Goal: Transaction & Acquisition: Purchase product/service

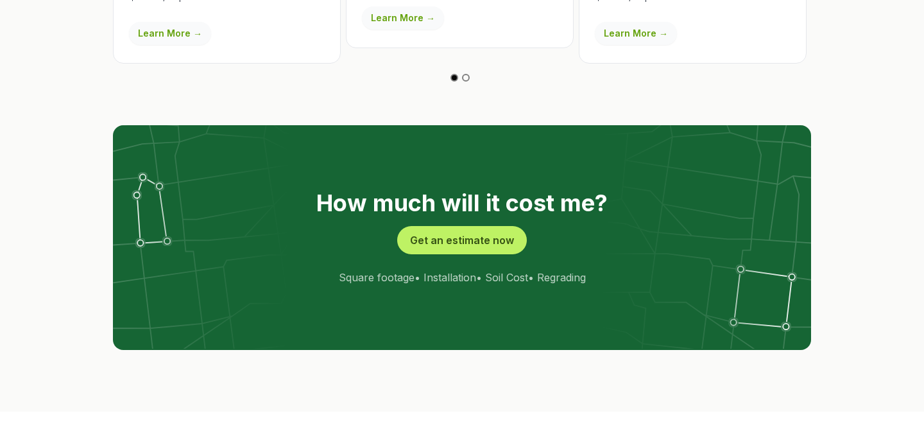
scroll to position [2533, 0]
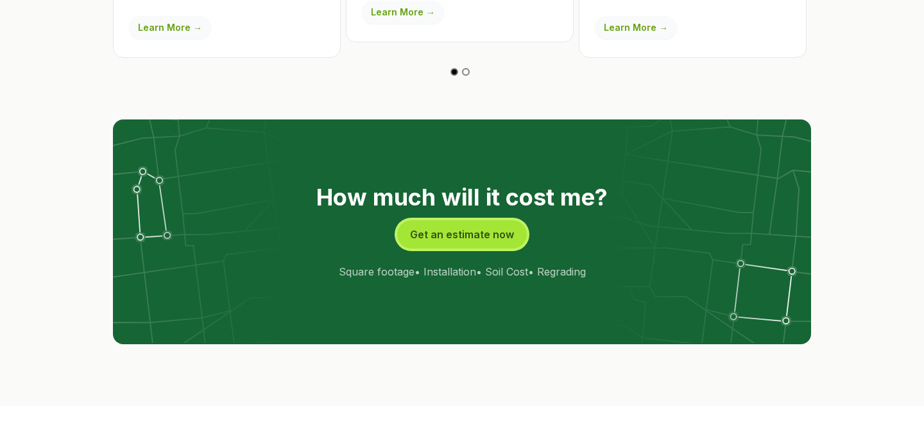
click at [448, 220] on button "Get an estimate now" at bounding box center [462, 234] width 130 height 28
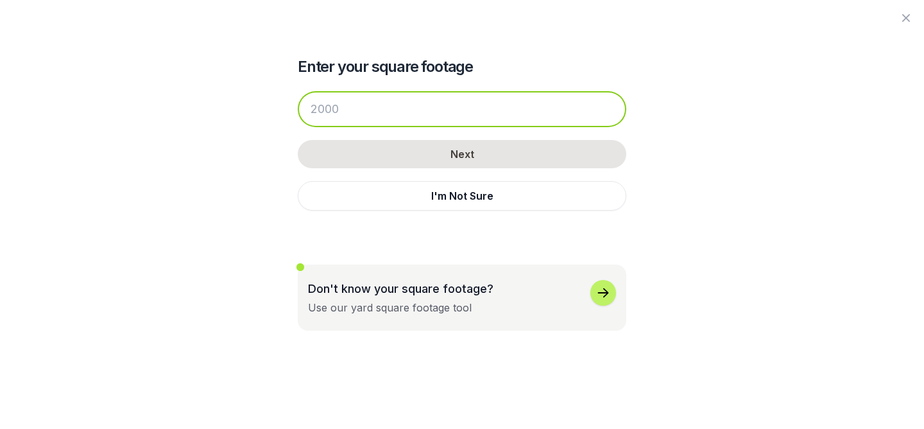
click at [389, 108] on input "number" at bounding box center [462, 109] width 328 height 36
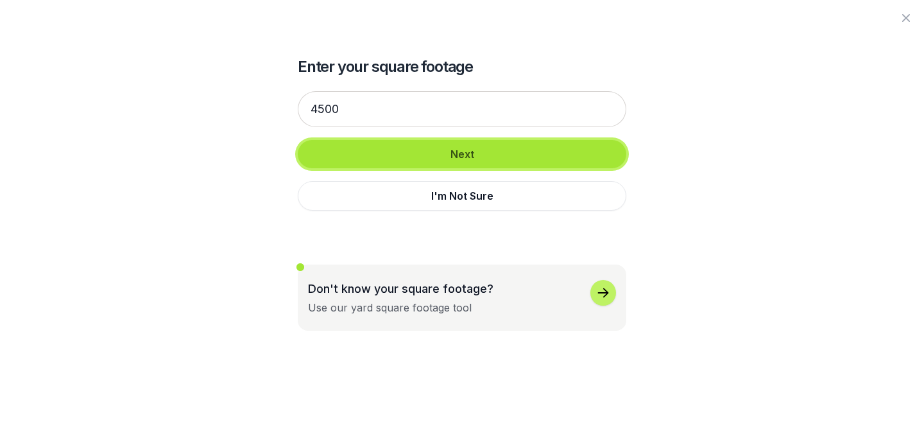
click at [430, 160] on button "Next" at bounding box center [462, 154] width 328 height 28
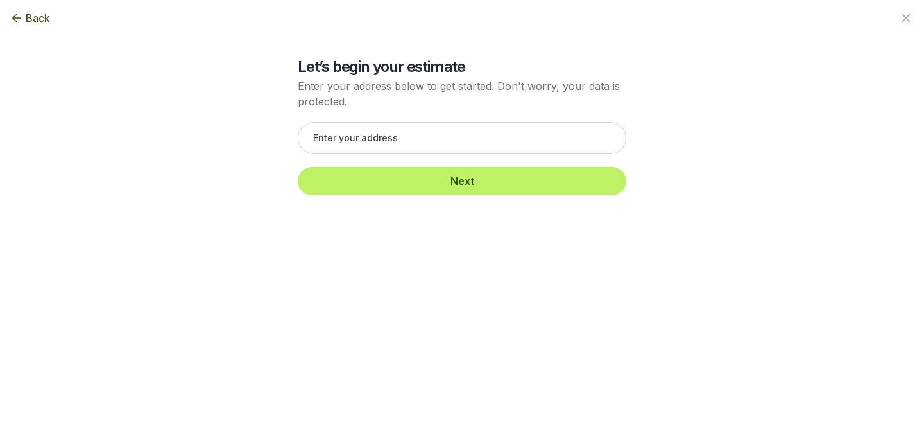
click at [33, 17] on span "Back" at bounding box center [38, 17] width 24 height 15
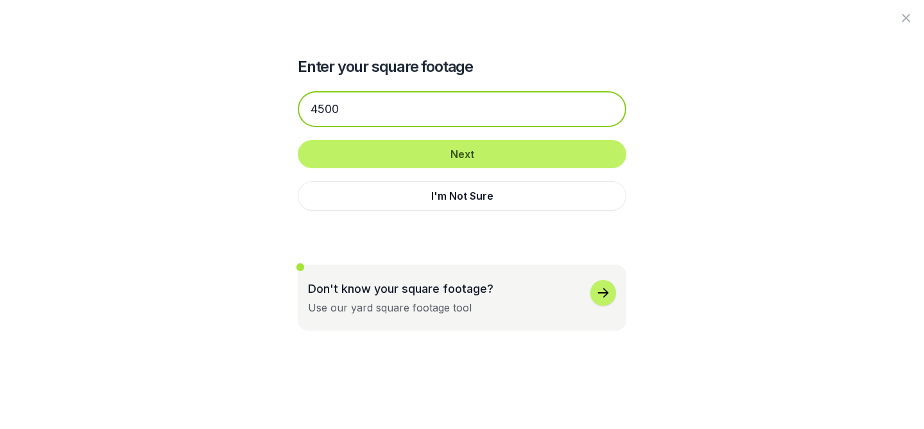
click at [339, 109] on input "4500" at bounding box center [462, 109] width 328 height 36
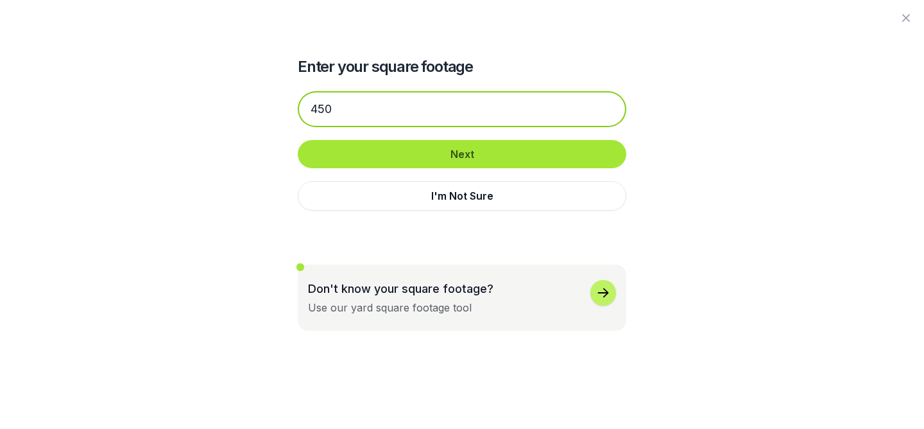
type input "450"
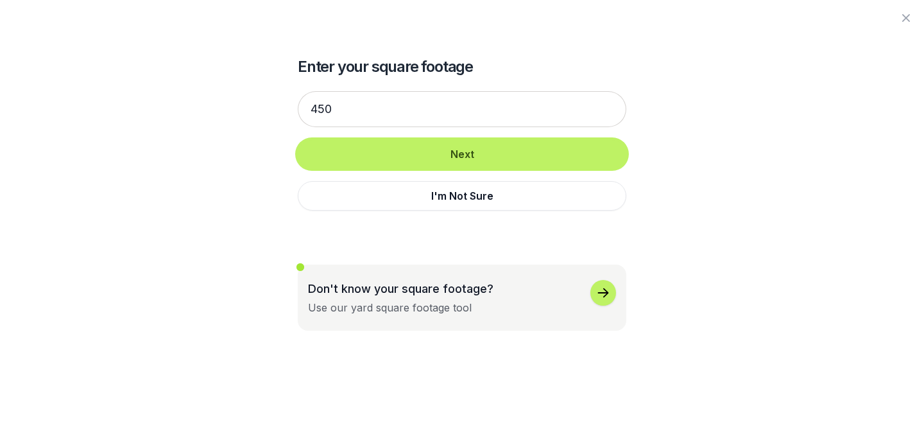
click at [434, 152] on button "Next" at bounding box center [462, 154] width 328 height 28
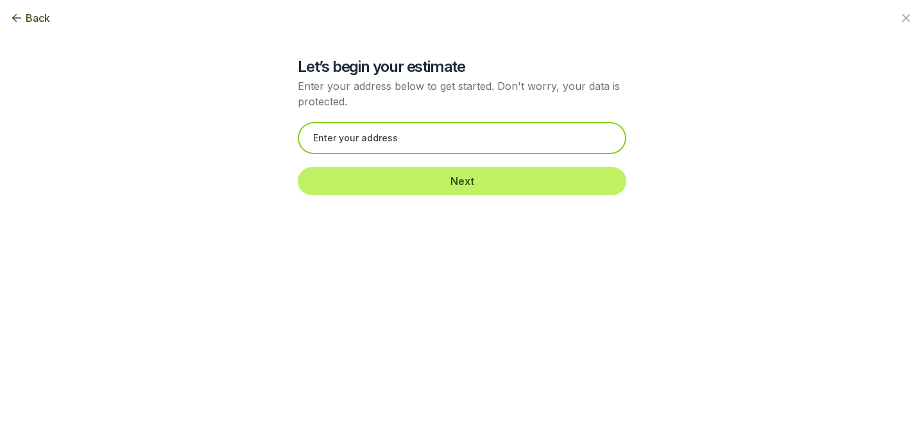
click at [418, 137] on input "text" at bounding box center [462, 138] width 328 height 32
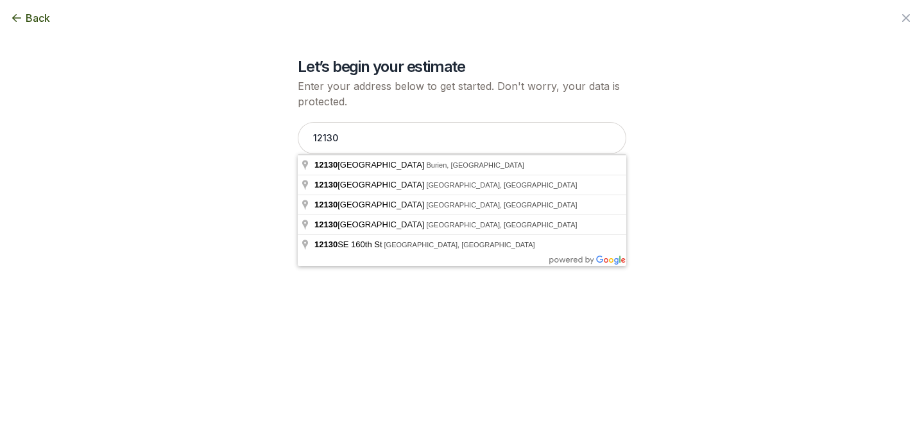
type input "[STREET_ADDRESS]"
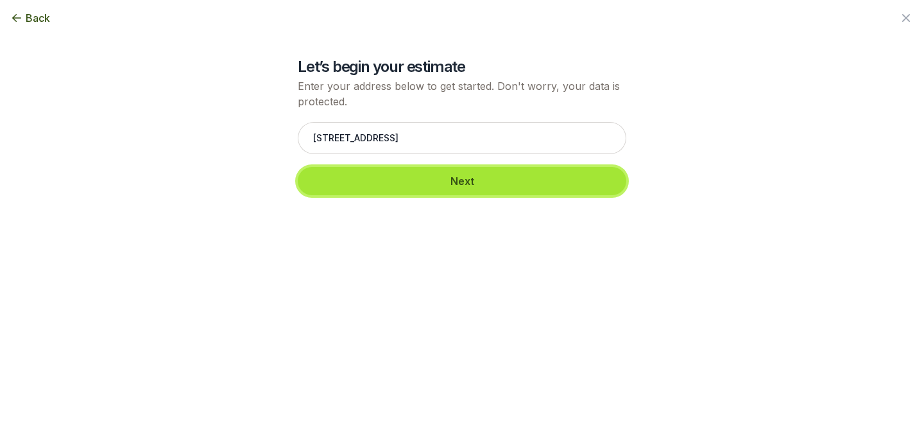
click at [430, 182] on button "Next" at bounding box center [462, 181] width 328 height 28
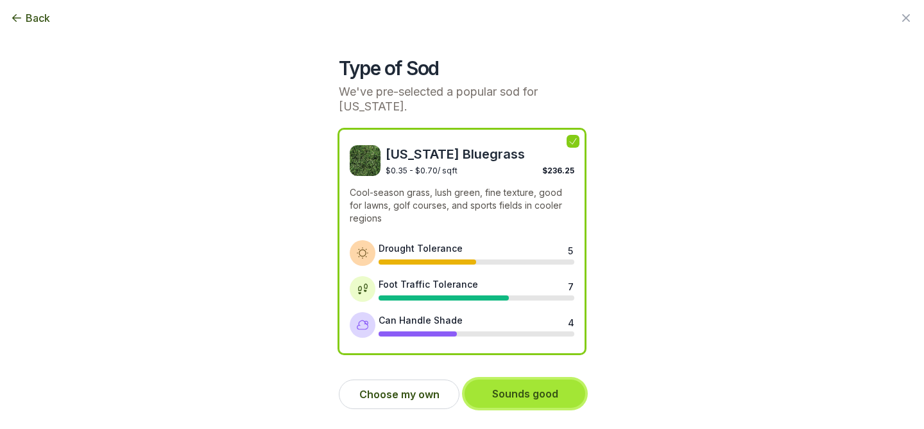
click at [507, 394] on button "Sounds good" at bounding box center [524, 393] width 121 height 28
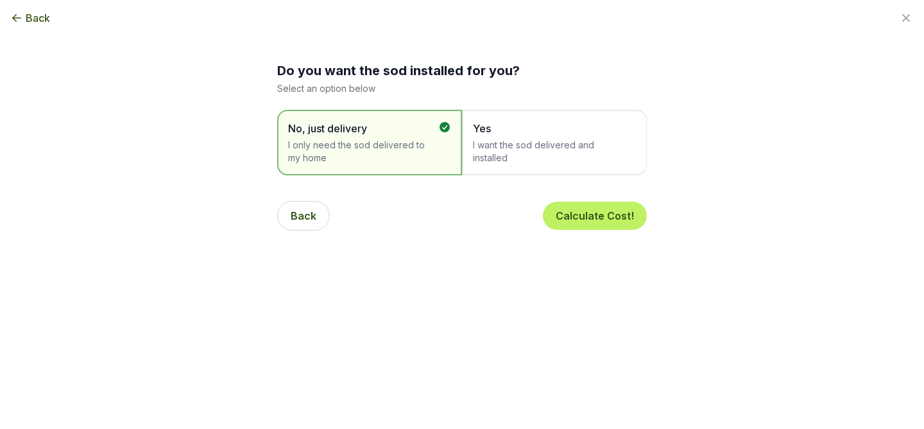
click at [534, 185] on div "Do you want the sod installed for you? Select an option below No, just delivery…" at bounding box center [462, 151] width 370 height 179
click at [520, 161] on span "I want the sod delivered and installed" at bounding box center [548, 152] width 150 height 26
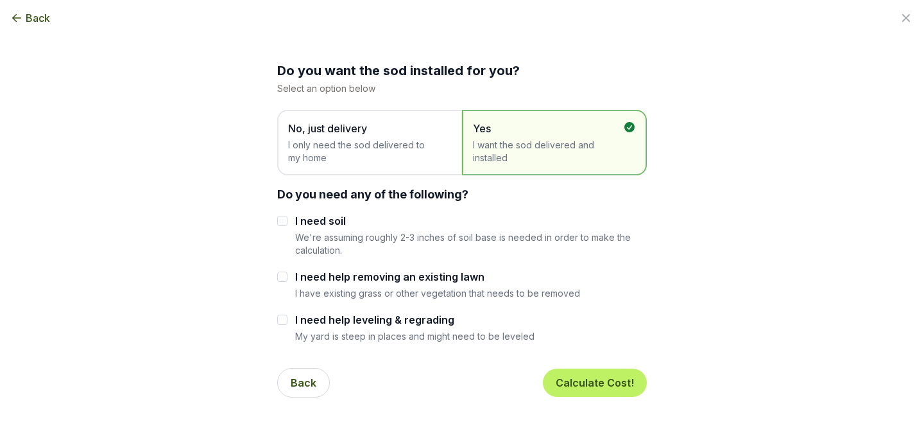
click at [283, 226] on div at bounding box center [282, 220] width 10 height 15
click at [285, 223] on input "I need soil" at bounding box center [282, 221] width 10 height 10
checkbox input "true"
click at [284, 277] on input "I need help removing an existing lawn" at bounding box center [282, 276] width 10 height 10
checkbox input "true"
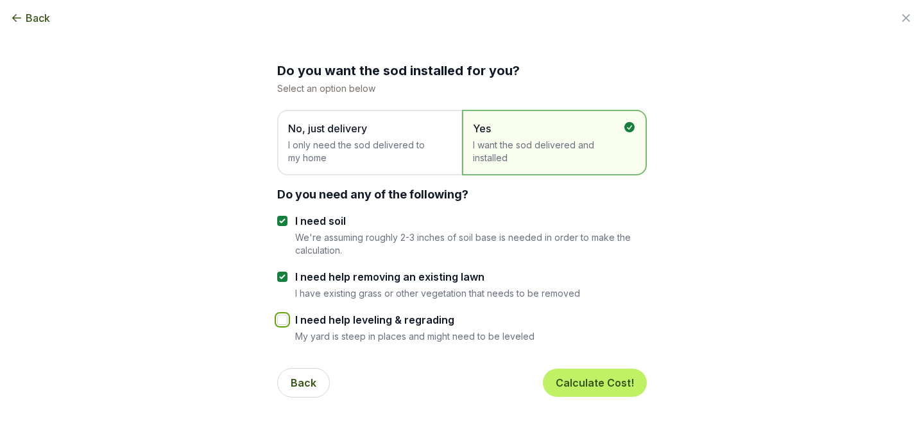
click at [282, 323] on input "I need help leveling & regrading" at bounding box center [282, 319] width 10 height 10
checkbox input "true"
click at [595, 376] on button "Calculate Cost!" at bounding box center [595, 382] width 104 height 28
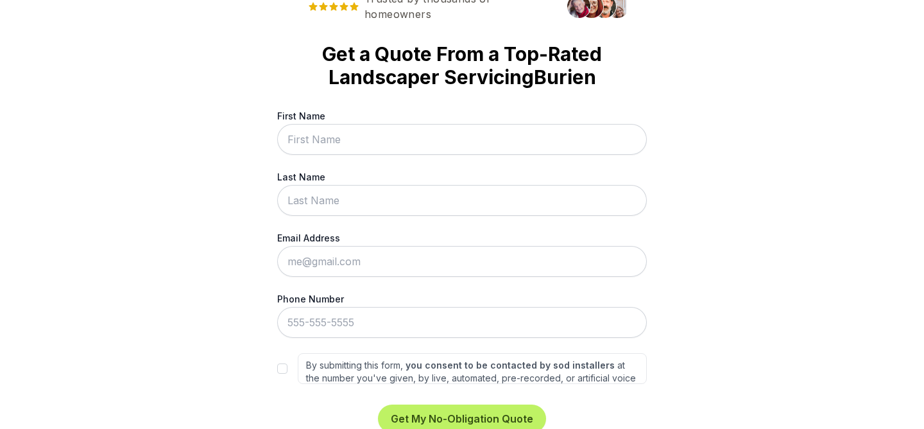
scroll to position [0, 0]
